Goal: Information Seeking & Learning: Learn about a topic

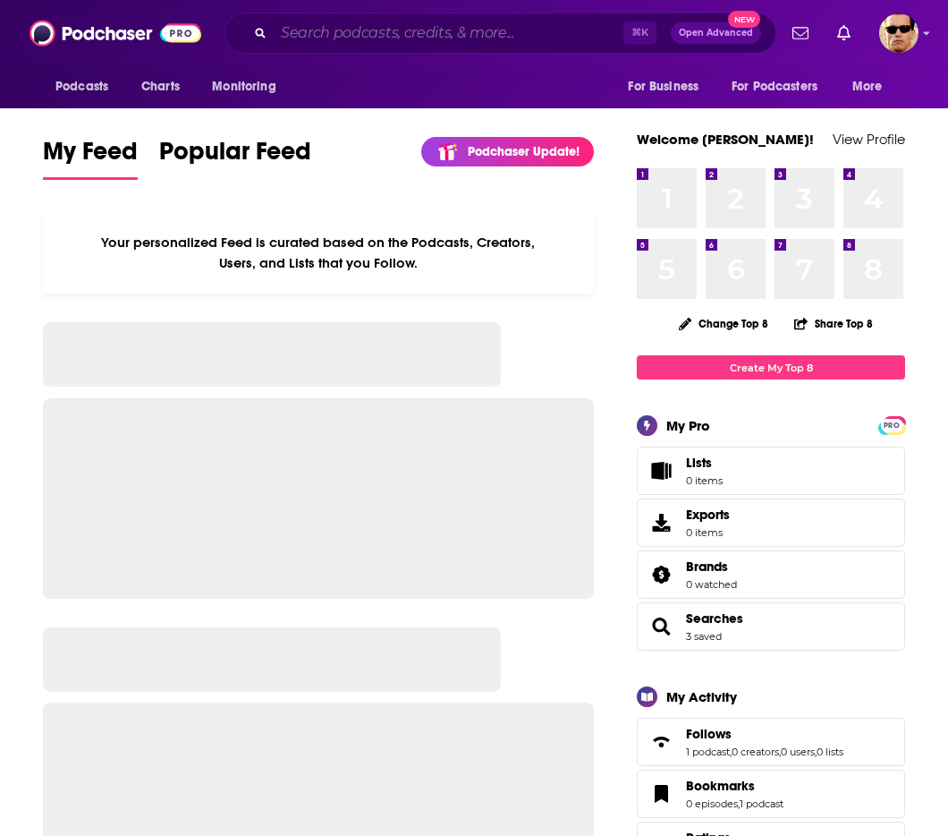
click at [390, 30] on input "Search podcasts, credits, & more..." at bounding box center [449, 33] width 350 height 29
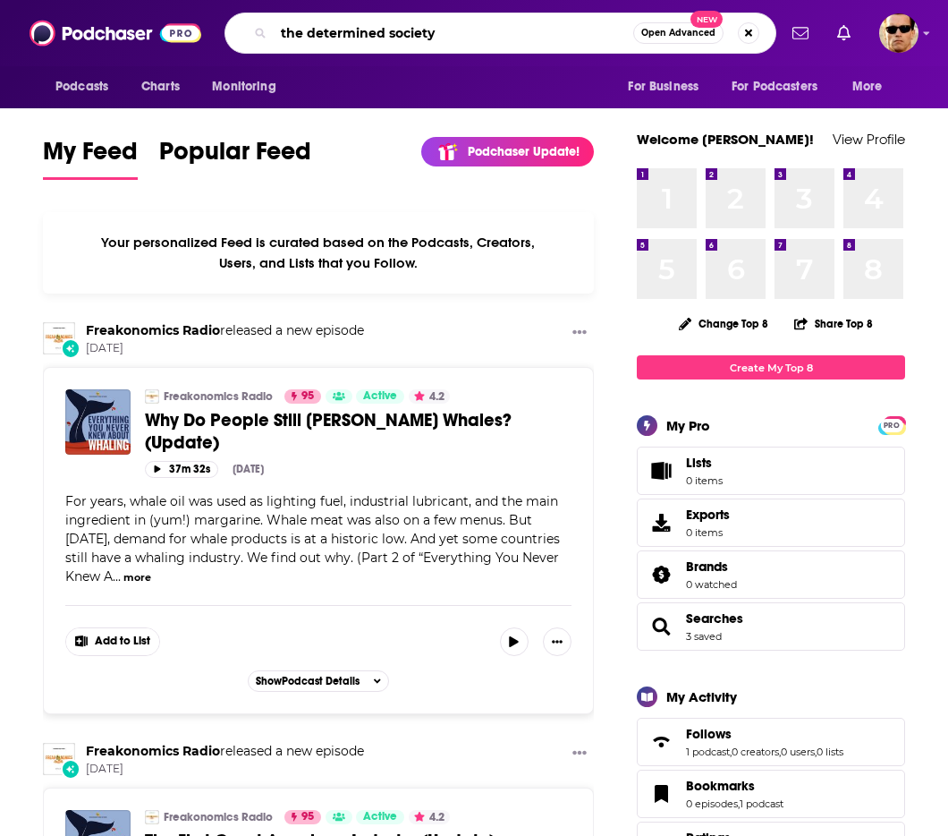
type input "the determined society"
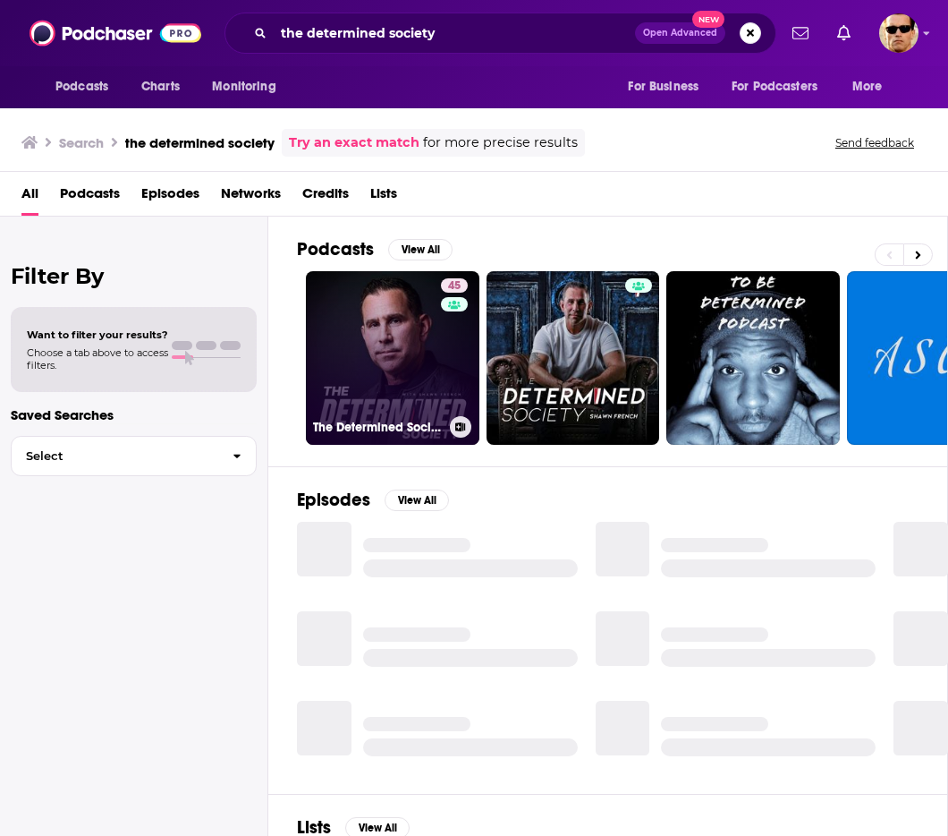
click at [412, 353] on link "45 The Determined Society with [PERSON_NAME]" at bounding box center [393, 358] width 174 height 174
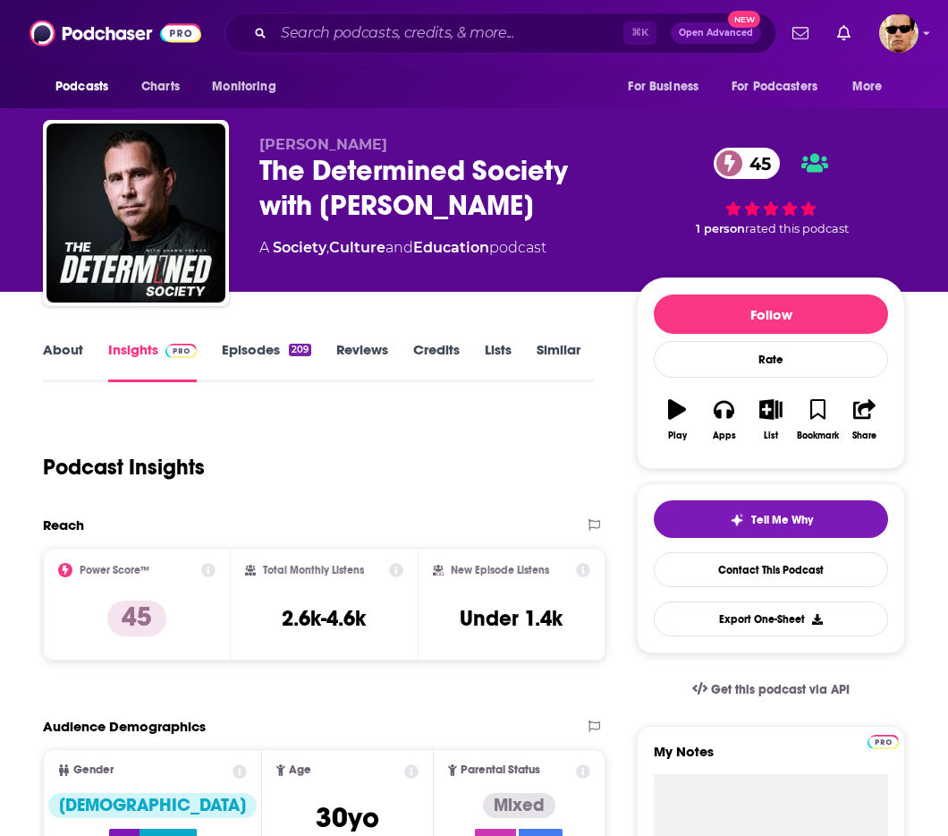
click at [243, 352] on link "Episodes 209" at bounding box center [266, 361] width 89 height 41
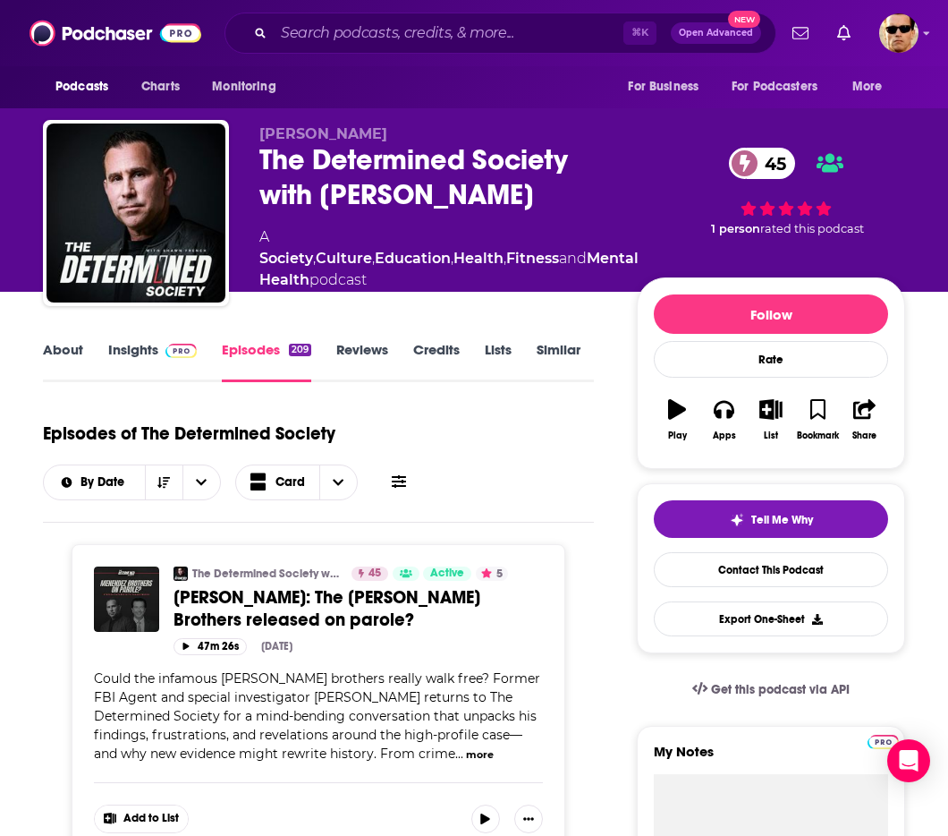
click at [123, 357] on link "Insights" at bounding box center [152, 361] width 89 height 41
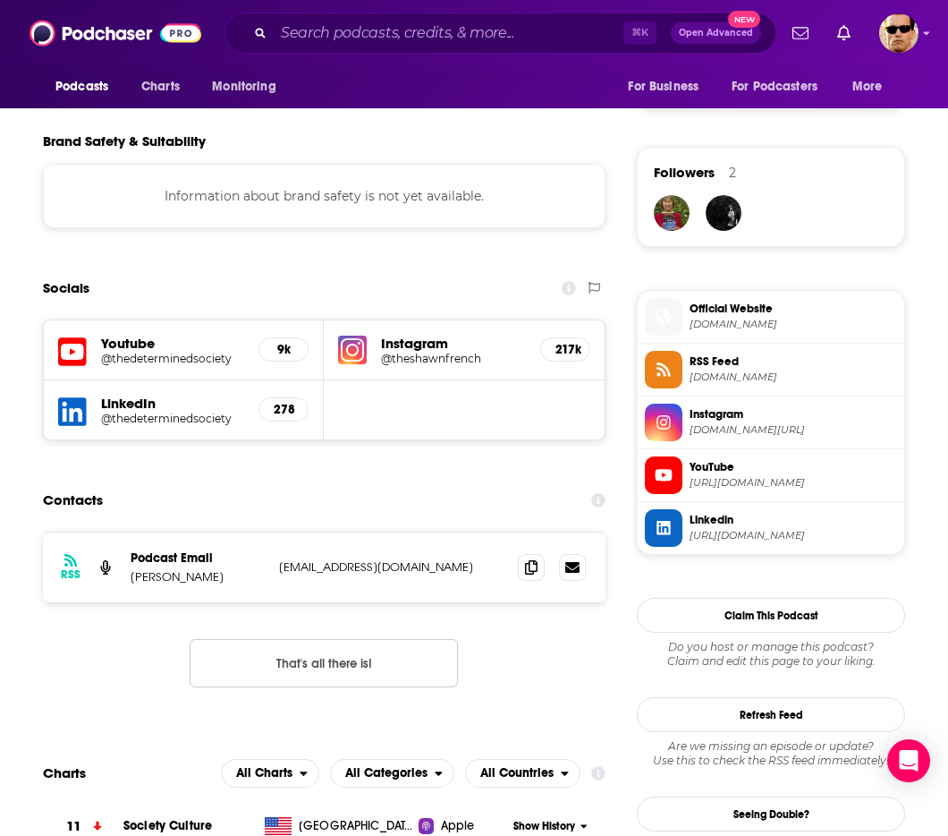
scroll to position [1356, 0]
